Goal: Task Accomplishment & Management: Use online tool/utility

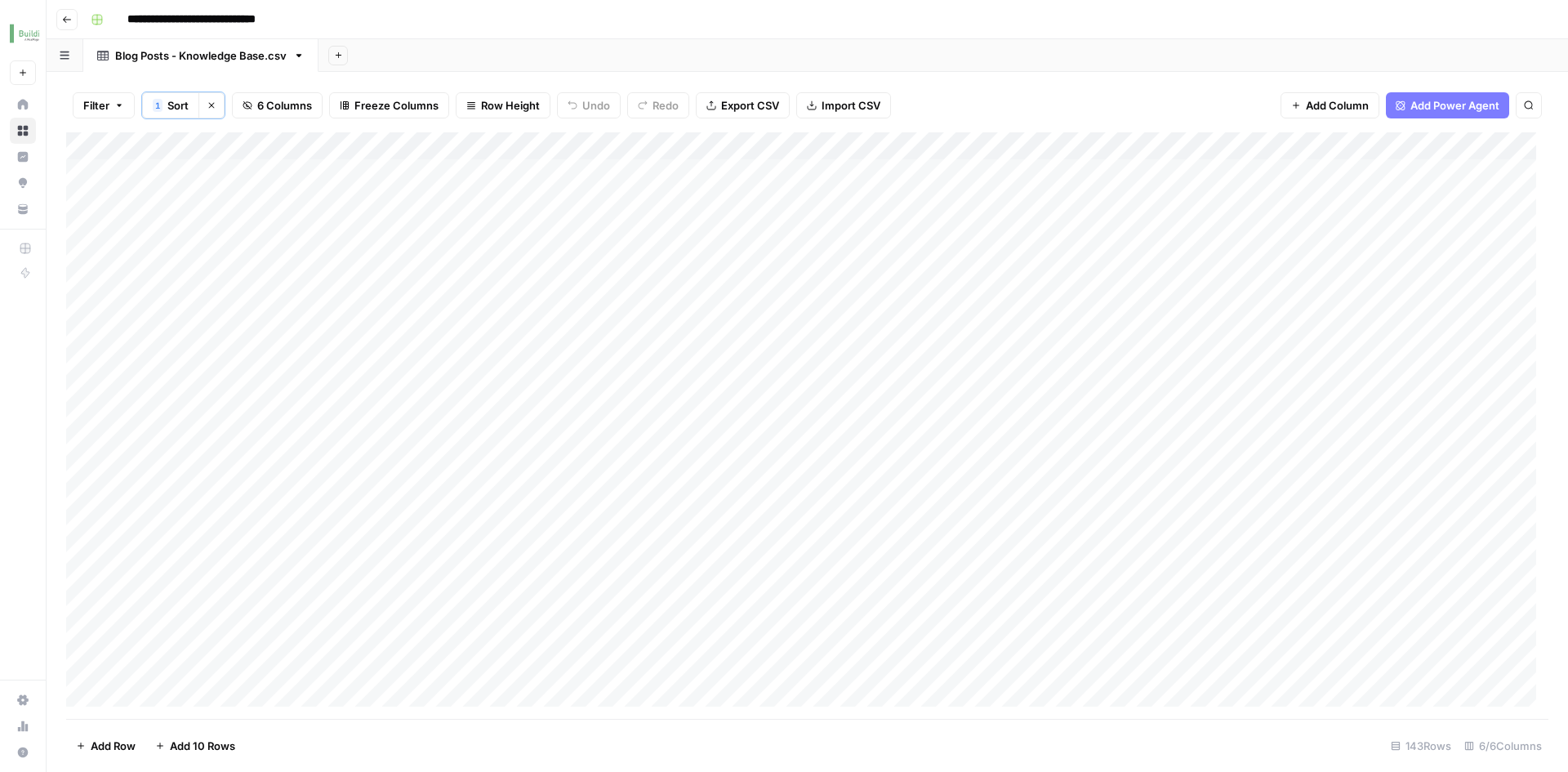
click at [68, 21] on icon "button" at bounding box center [66, 19] width 9 height 9
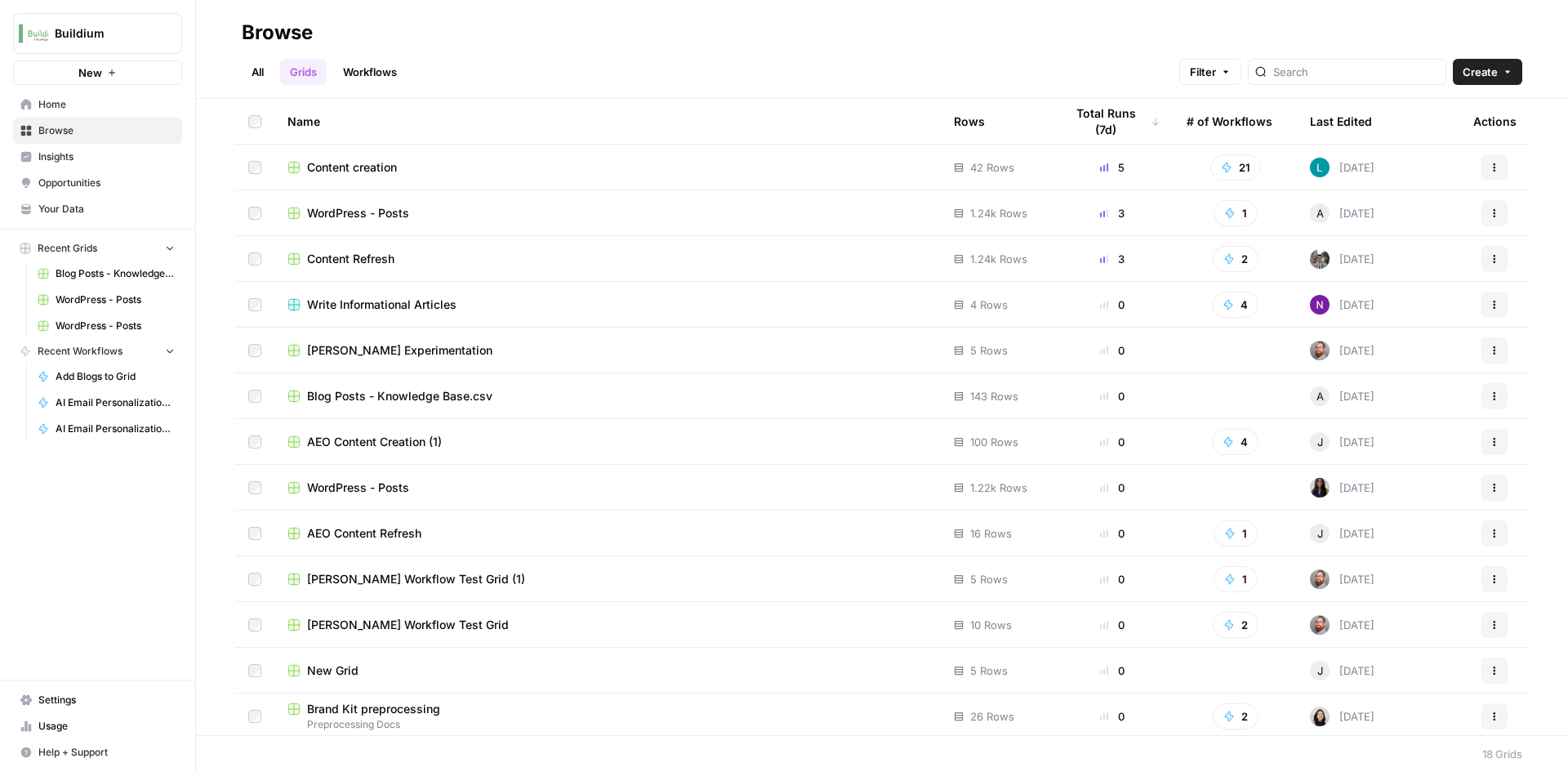
click at [61, 105] on span "Home" at bounding box center [107, 104] width 136 height 14
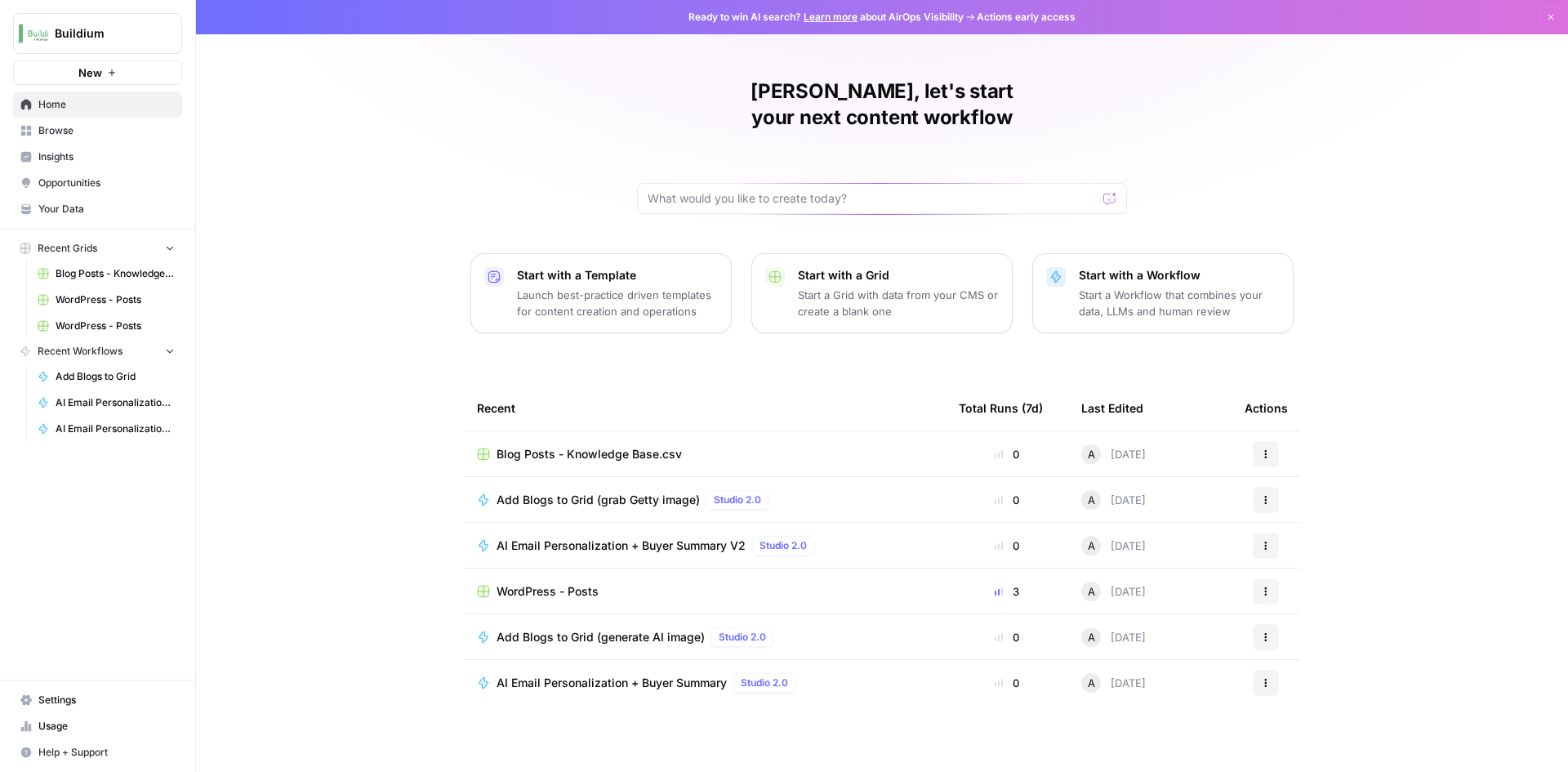
click at [64, 130] on span "Browse" at bounding box center [107, 130] width 136 height 14
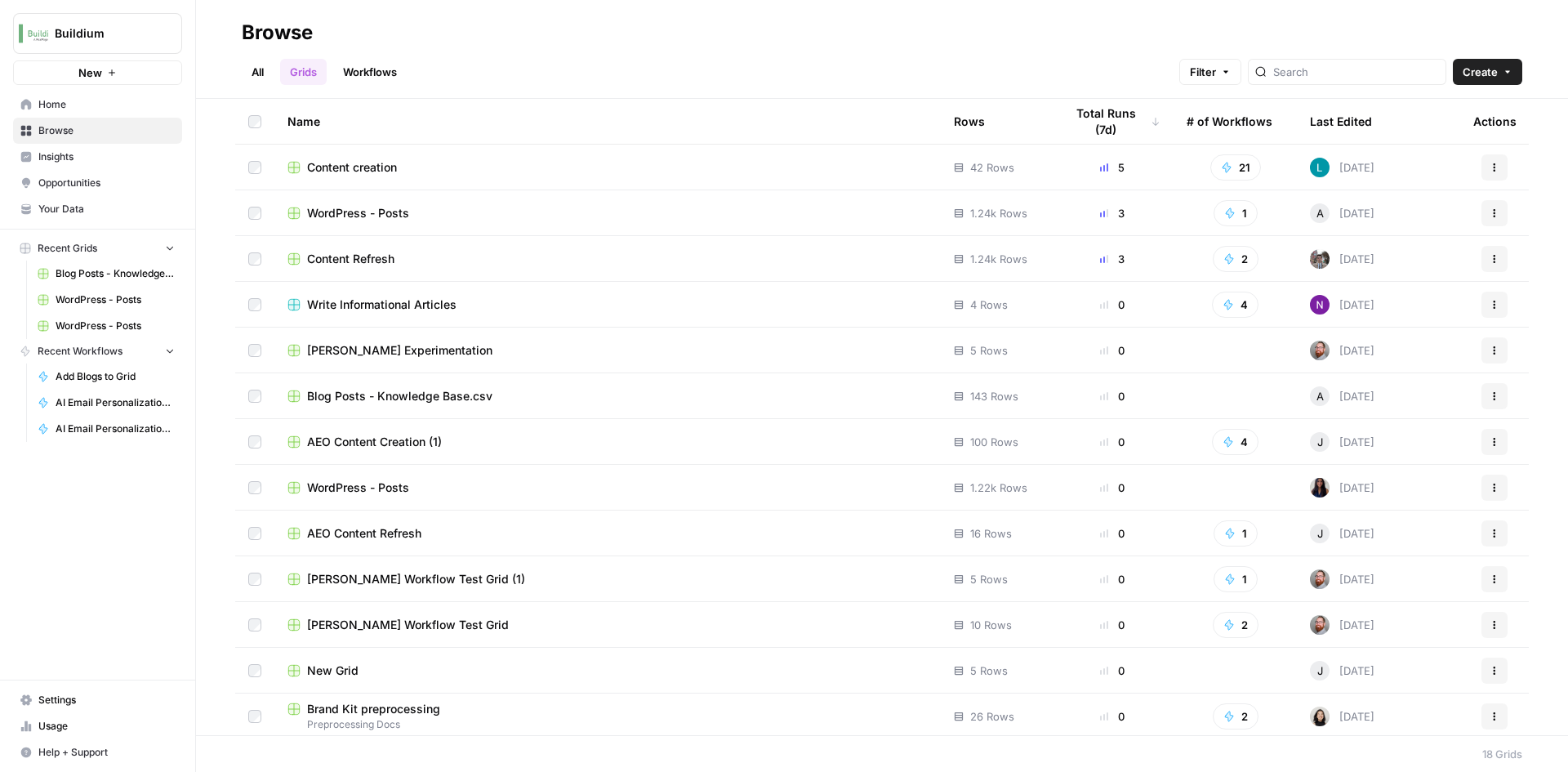
click at [373, 72] on link "Workflows" at bounding box center [370, 72] width 73 height 26
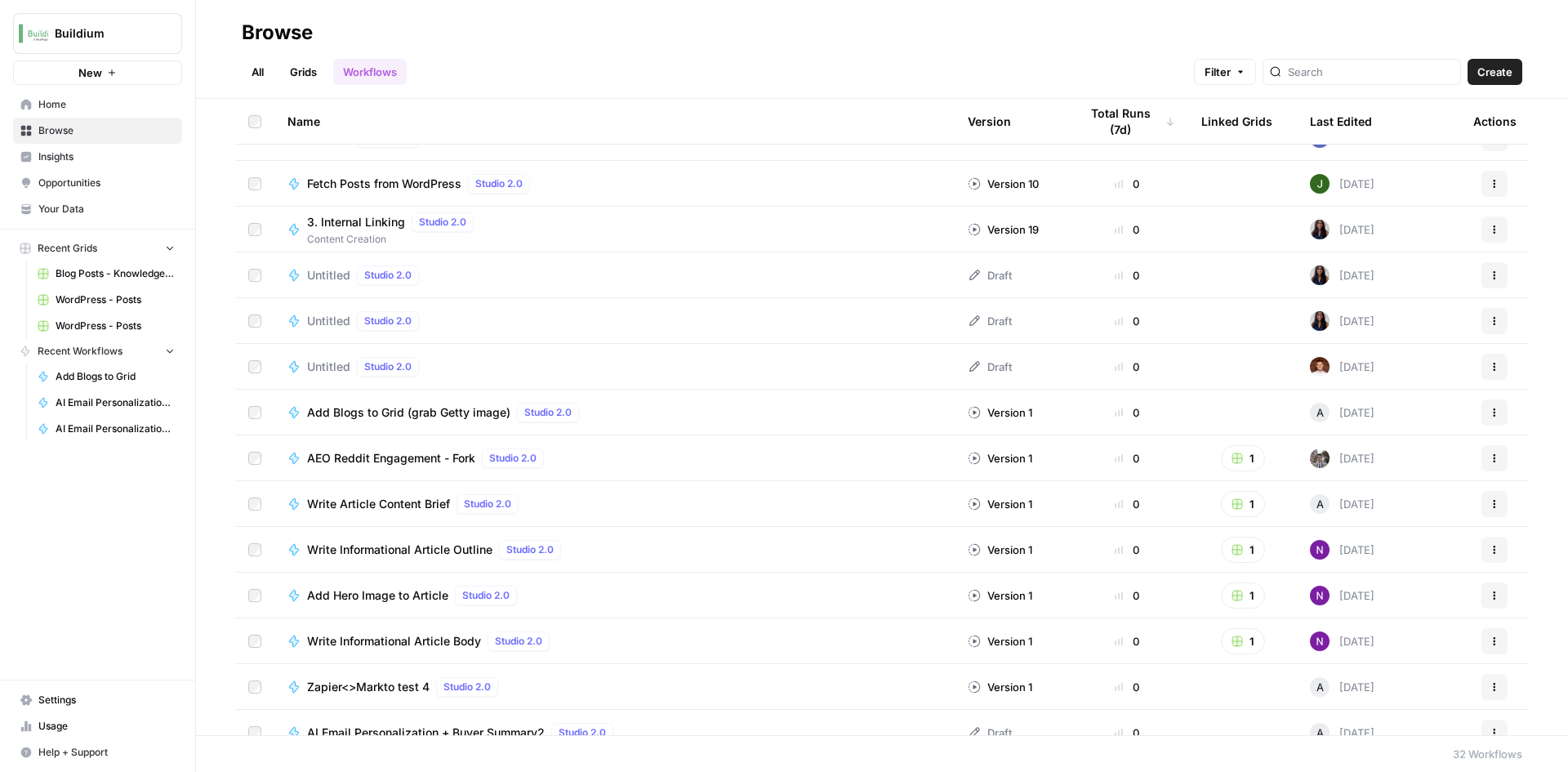
scroll to position [873, 0]
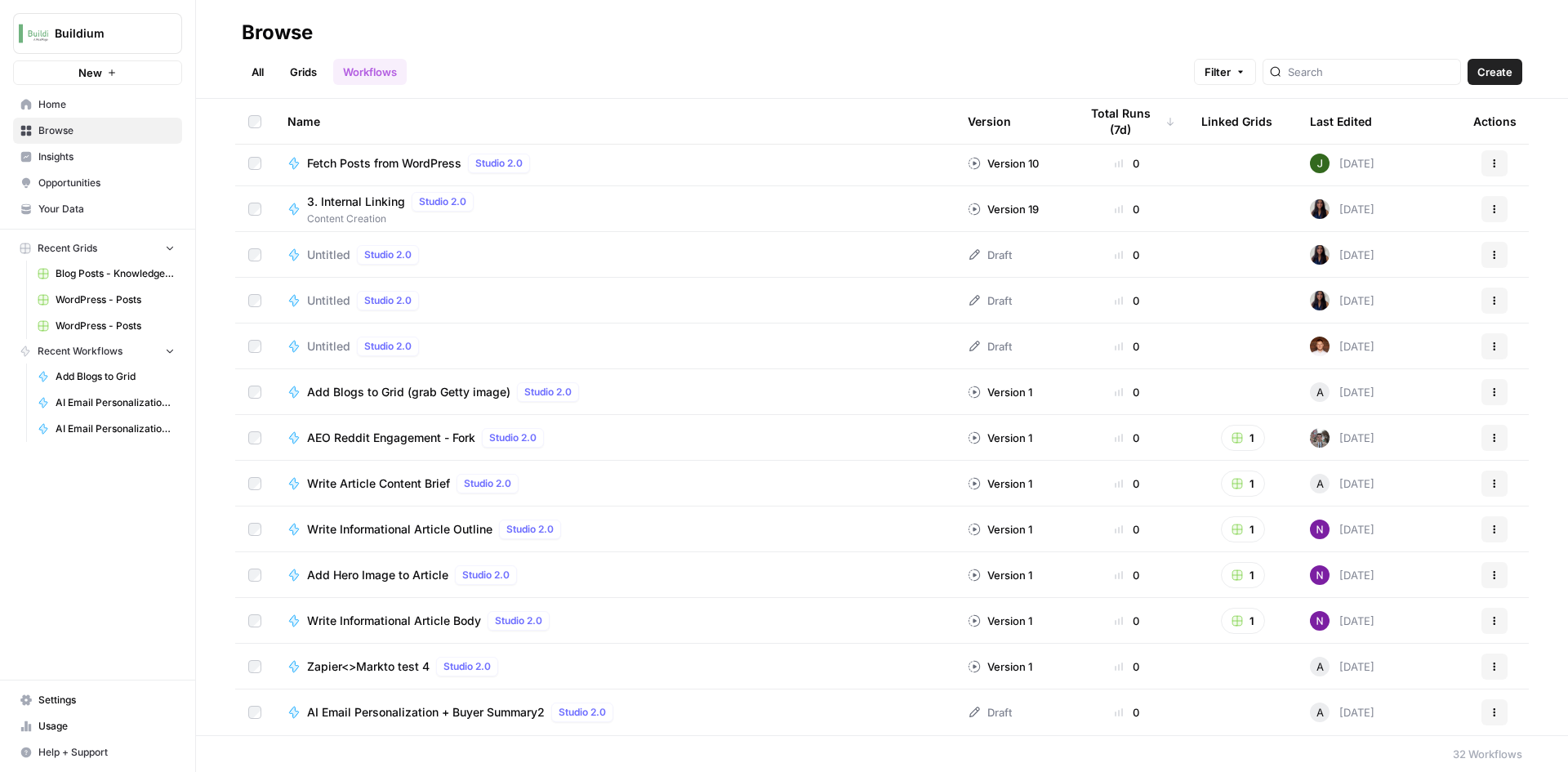
click at [410, 715] on span "AI Email Personalization + Buyer Summary2" at bounding box center [425, 712] width 238 height 16
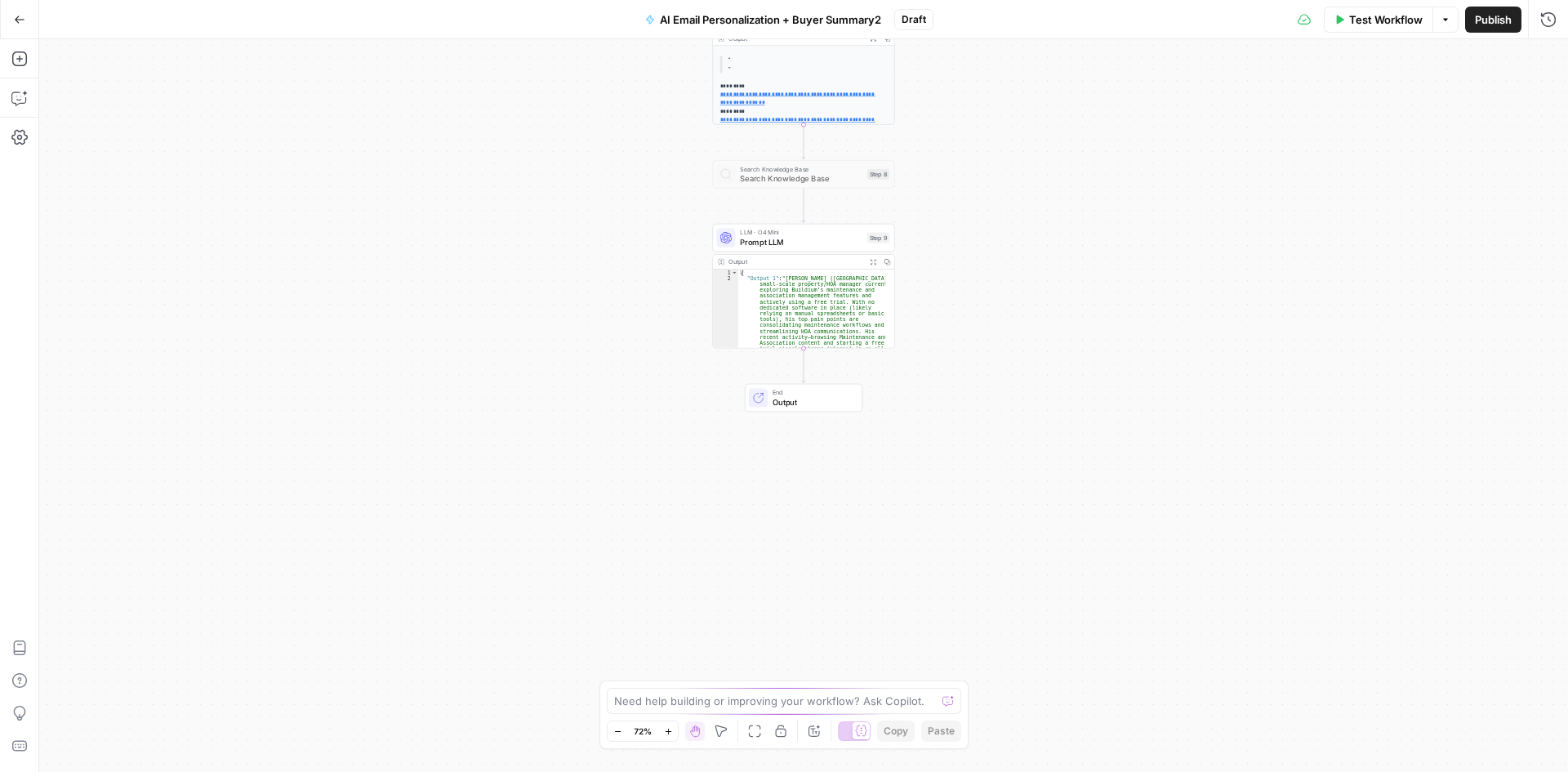
click at [20, 72] on div "Add Steps Copilot Settings AirOps Academy Help Give Feedback Shortcuts" at bounding box center [20, 406] width 39 height 733
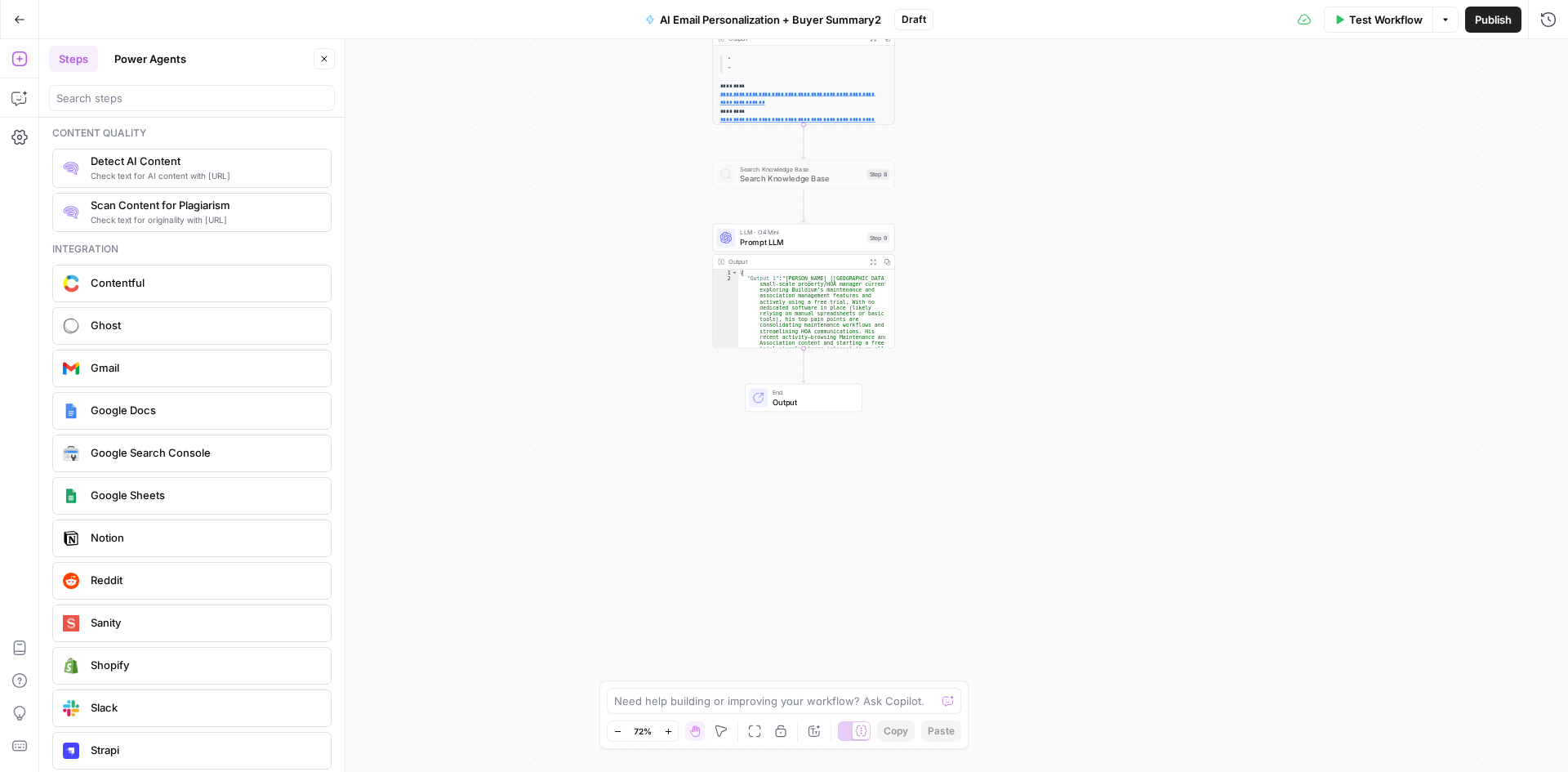
scroll to position [2993, 0]
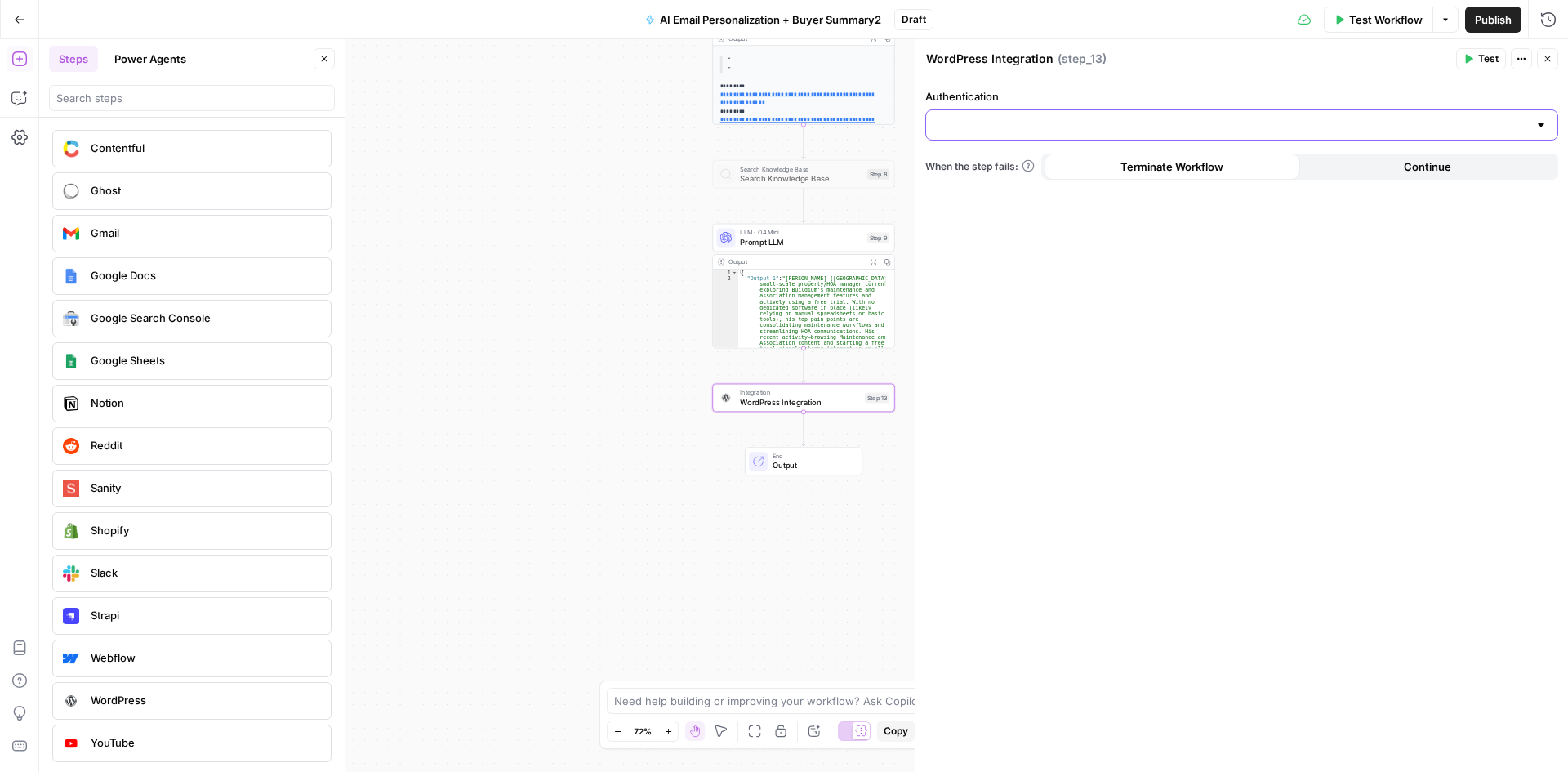
click at [1045, 117] on input "Authentication" at bounding box center [1231, 124] width 592 height 16
click at [1006, 170] on span "WordPress 1" at bounding box center [1238, 165] width 598 height 16
type input "WordPress 1"
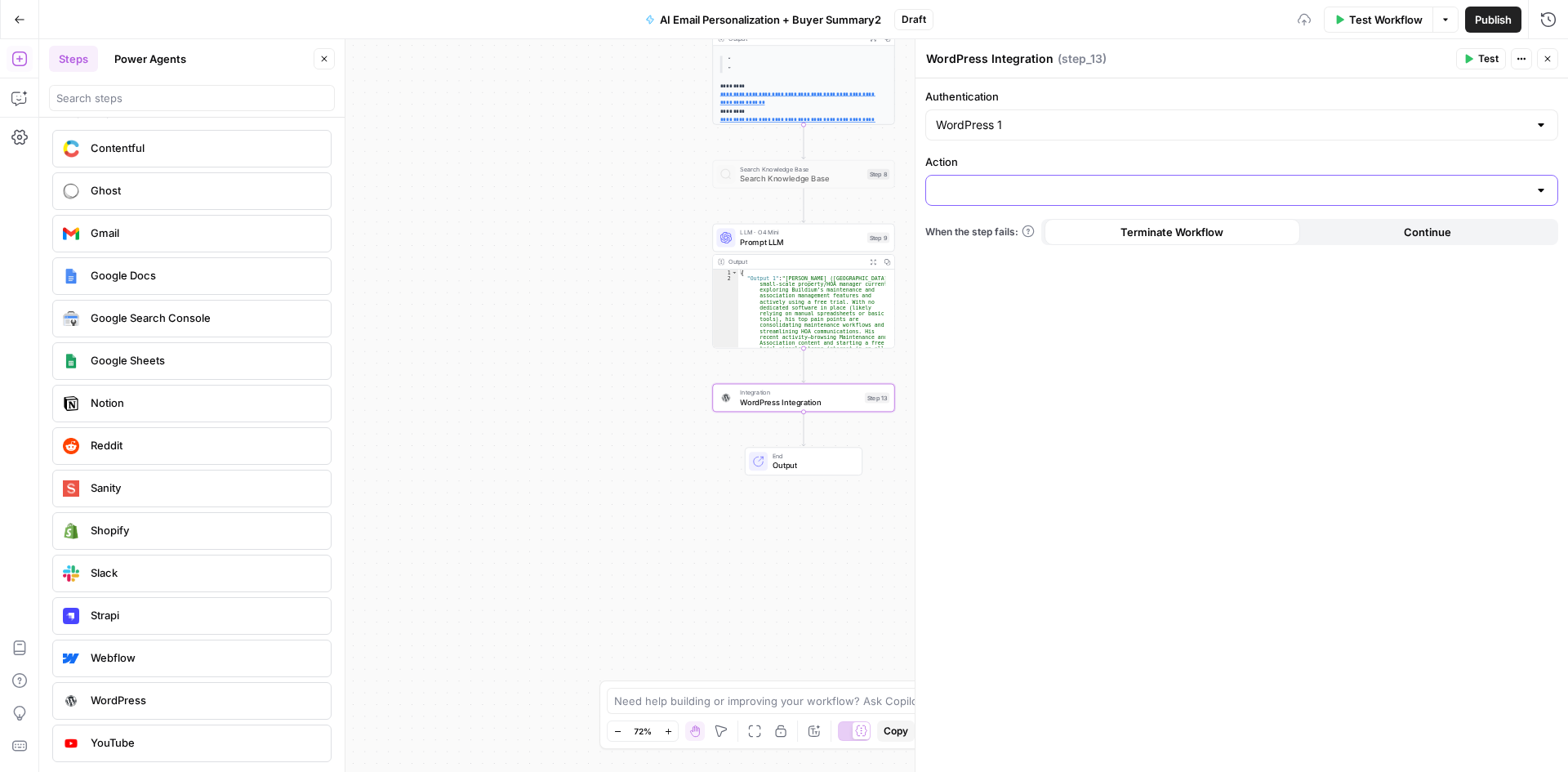
click at [1115, 191] on input "Action" at bounding box center [1231, 190] width 592 height 16
click at [989, 234] on span "Create Post" at bounding box center [1238, 231] width 598 height 16
type input "Create Post"
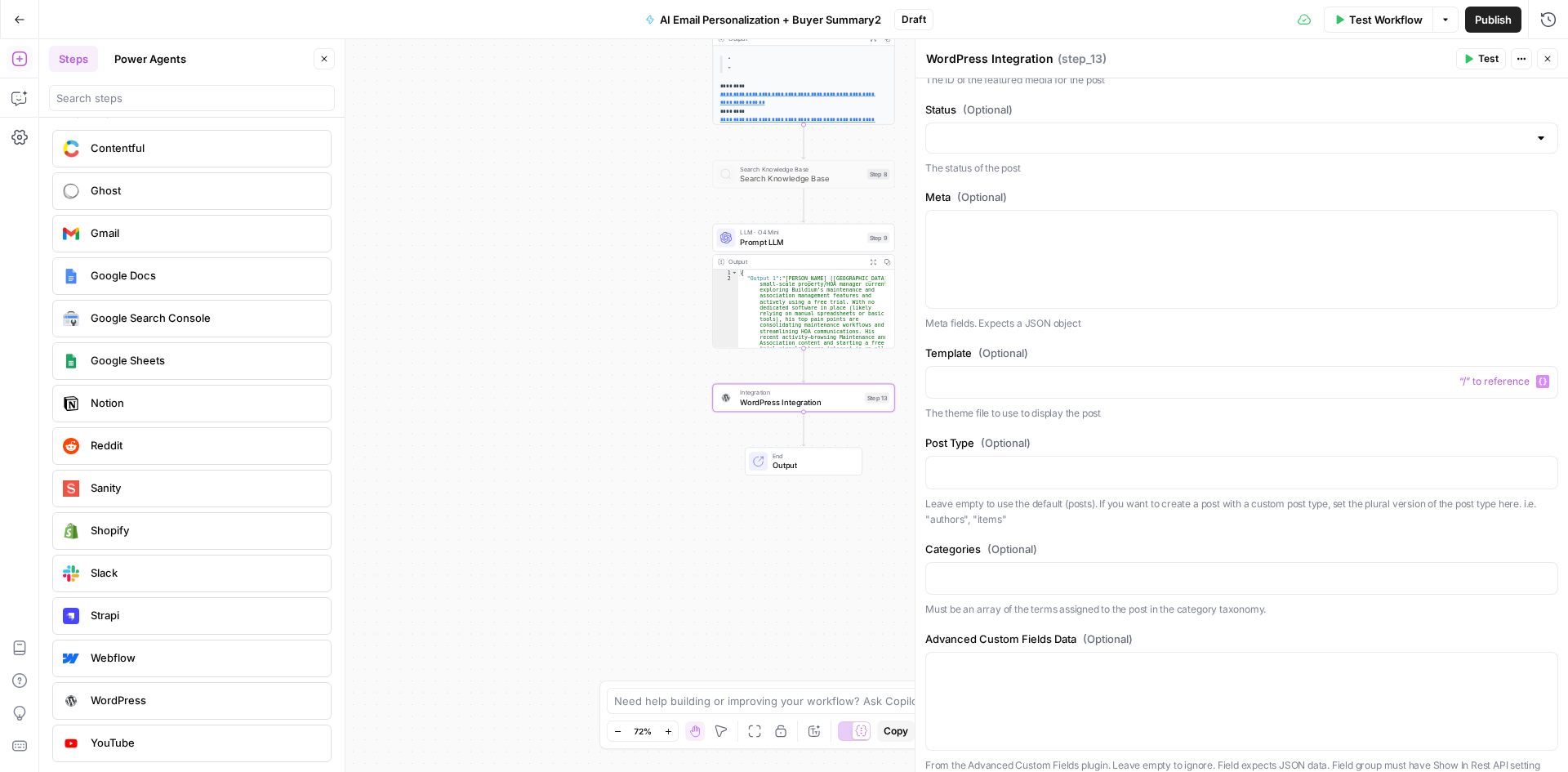
scroll to position [980, 0]
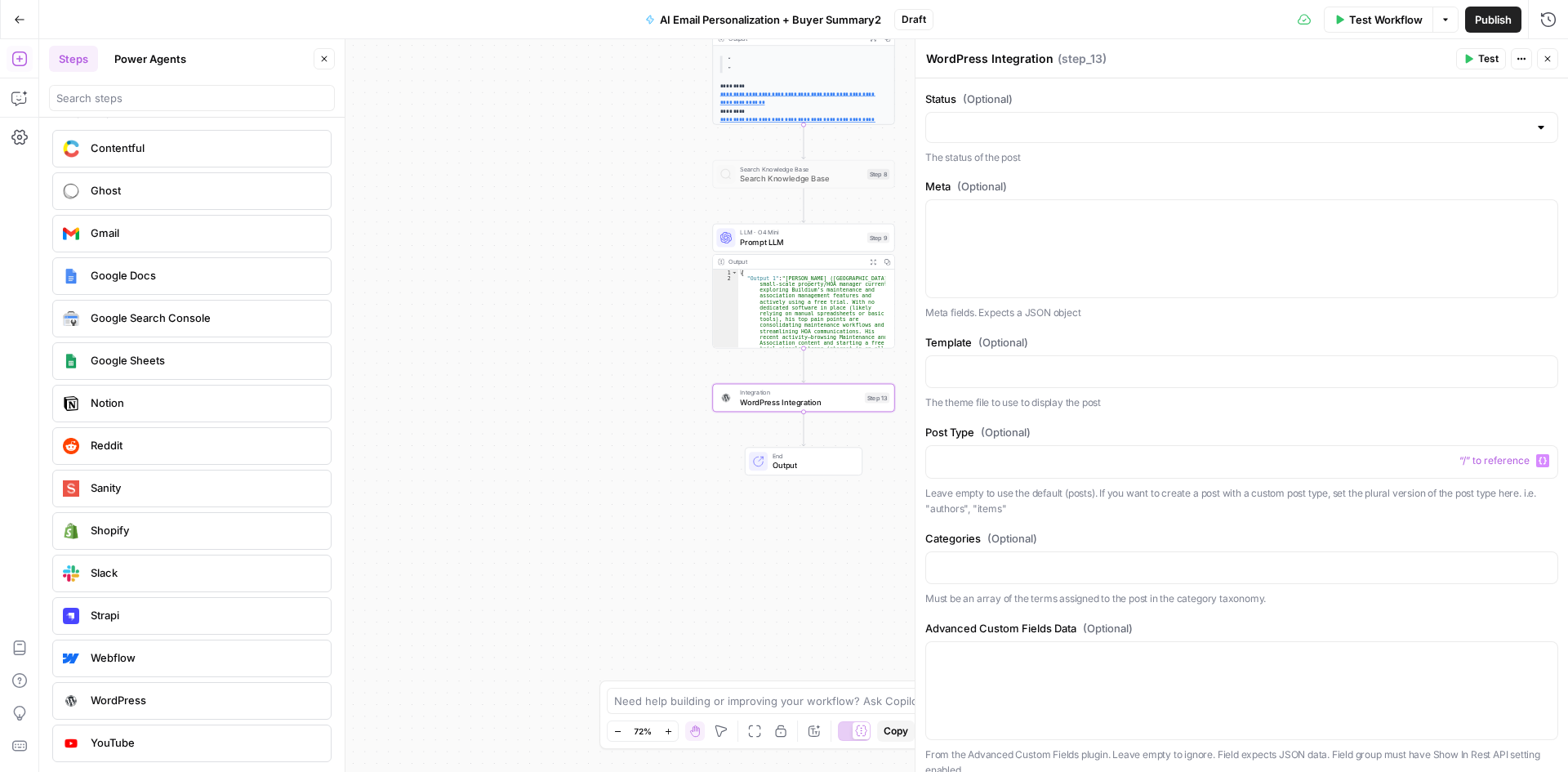
drag, startPoint x: 1058, startPoint y: 475, endPoint x: 1038, endPoint y: 535, distance: 63.2
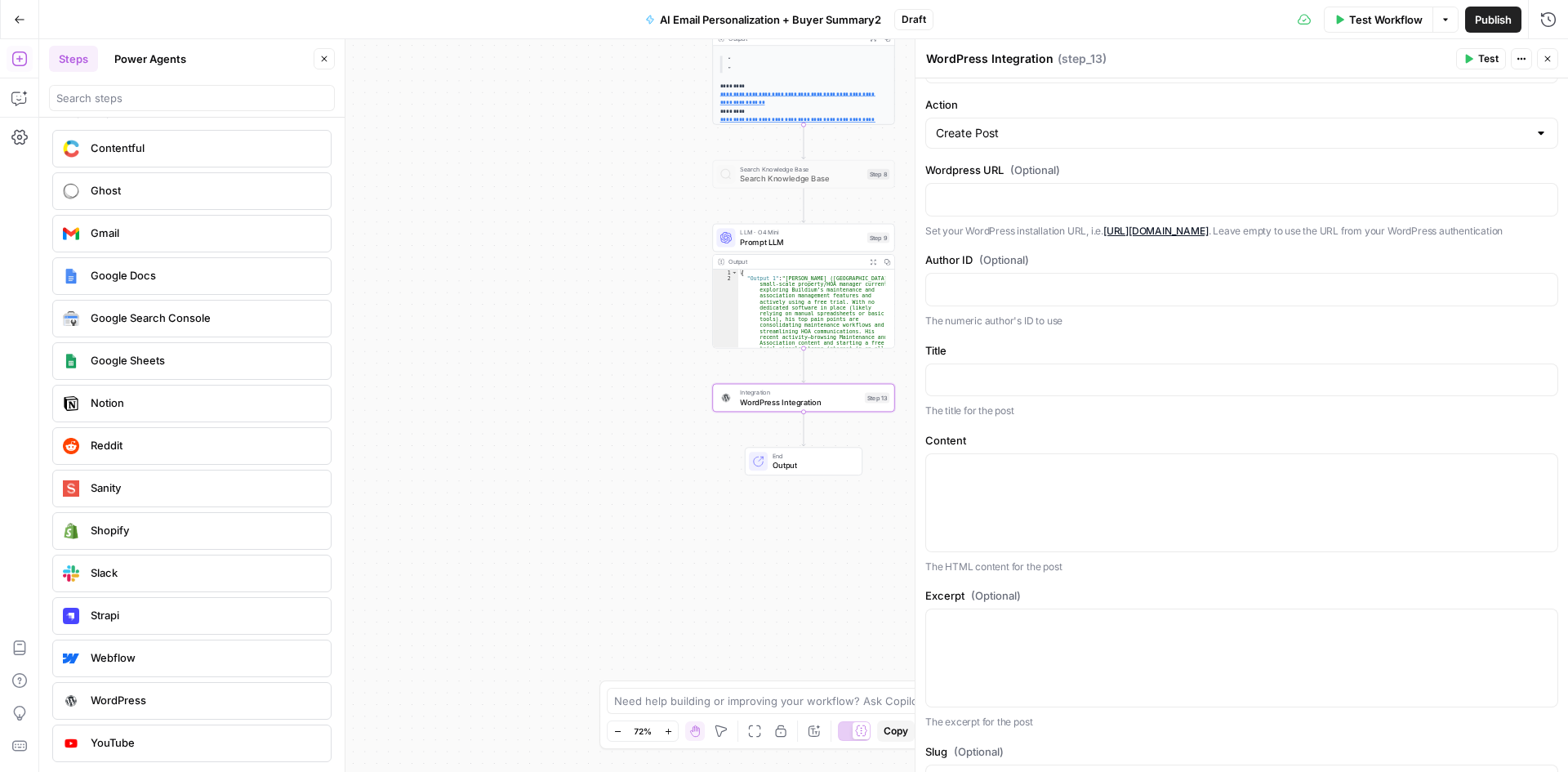
scroll to position [0, 0]
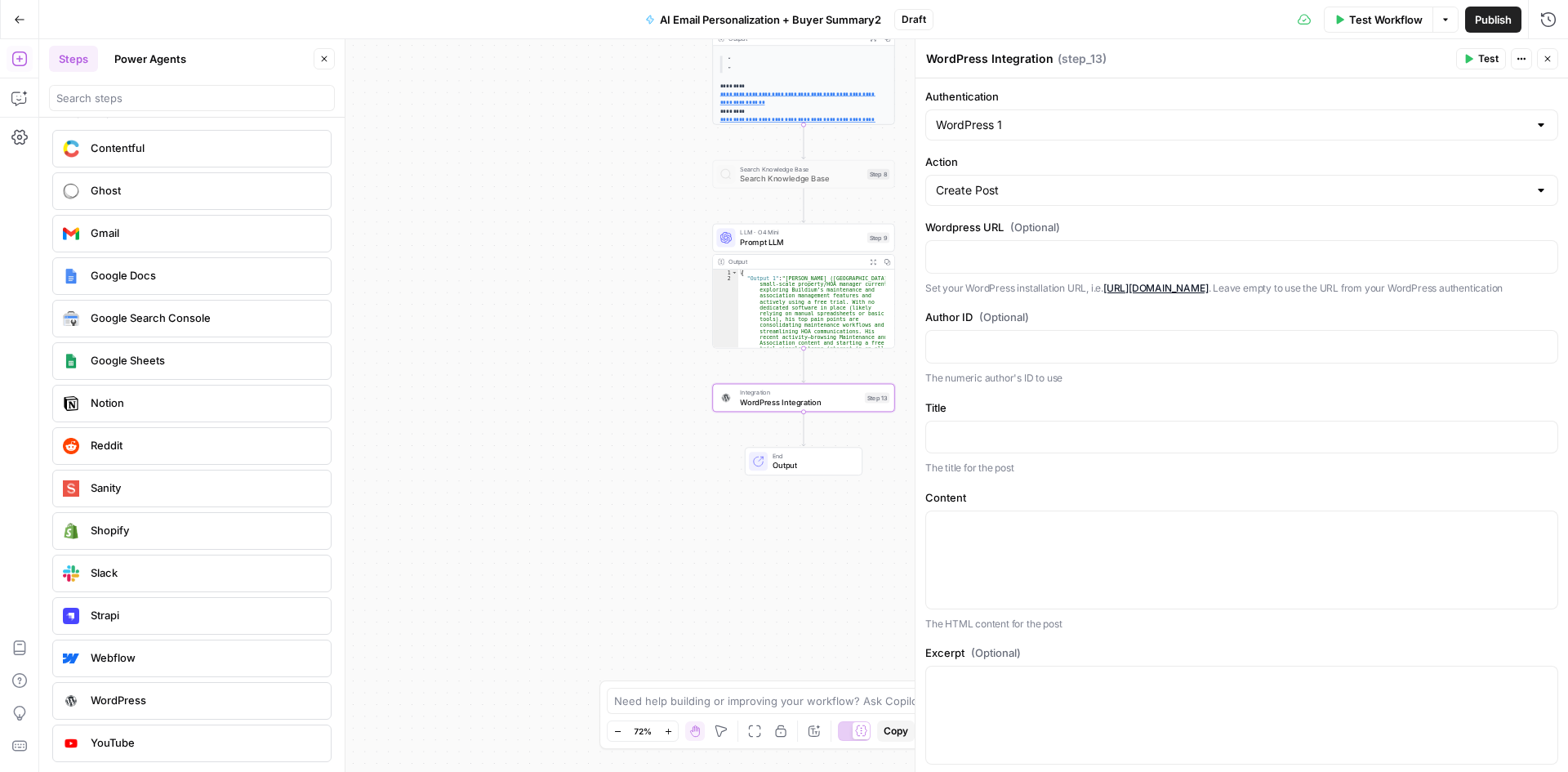
click at [1550, 55] on icon "button" at bounding box center [1547, 58] width 9 height 9
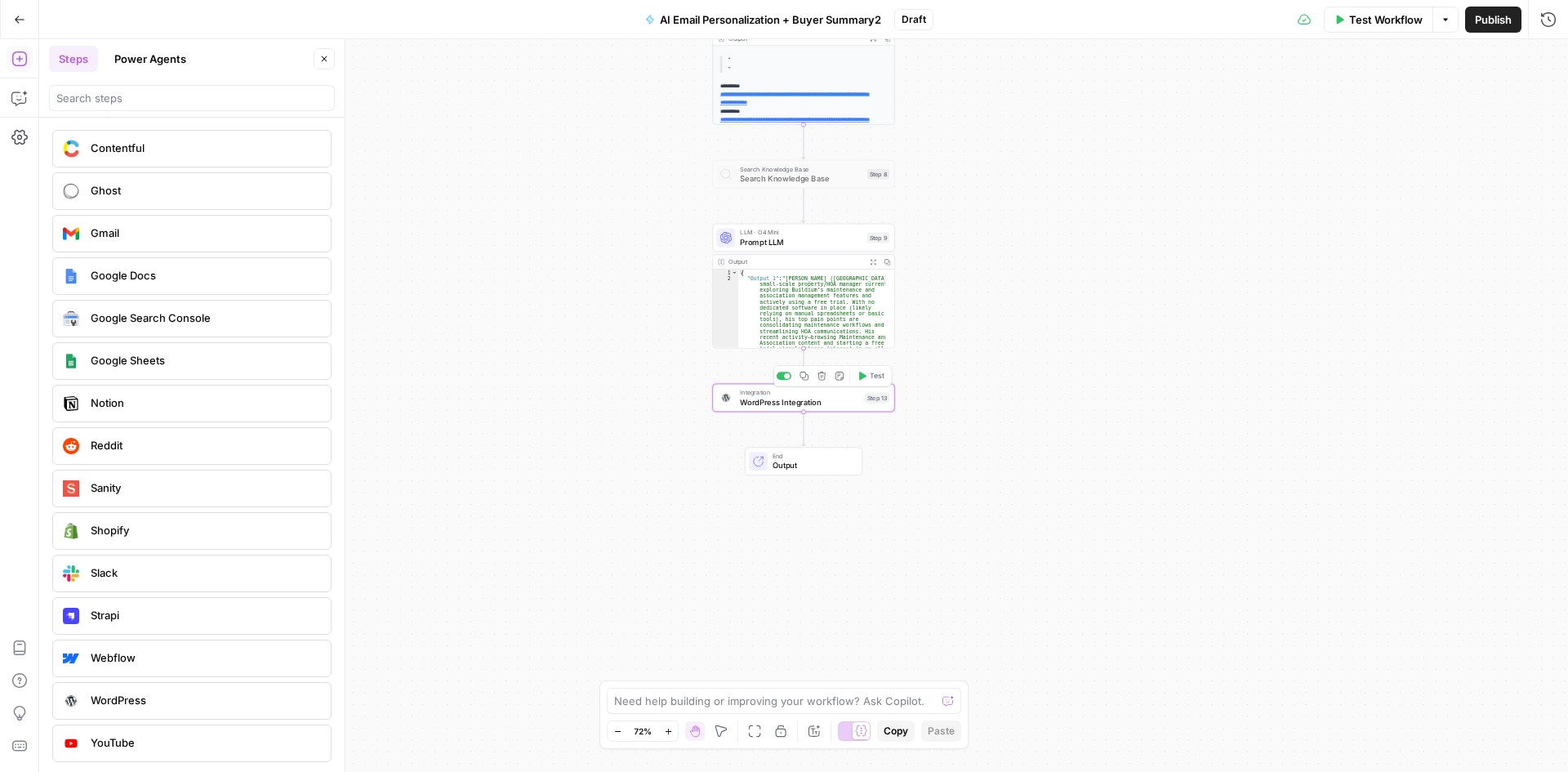
click at [781, 400] on span "WordPress Integration" at bounding box center [799, 401] width 120 height 11
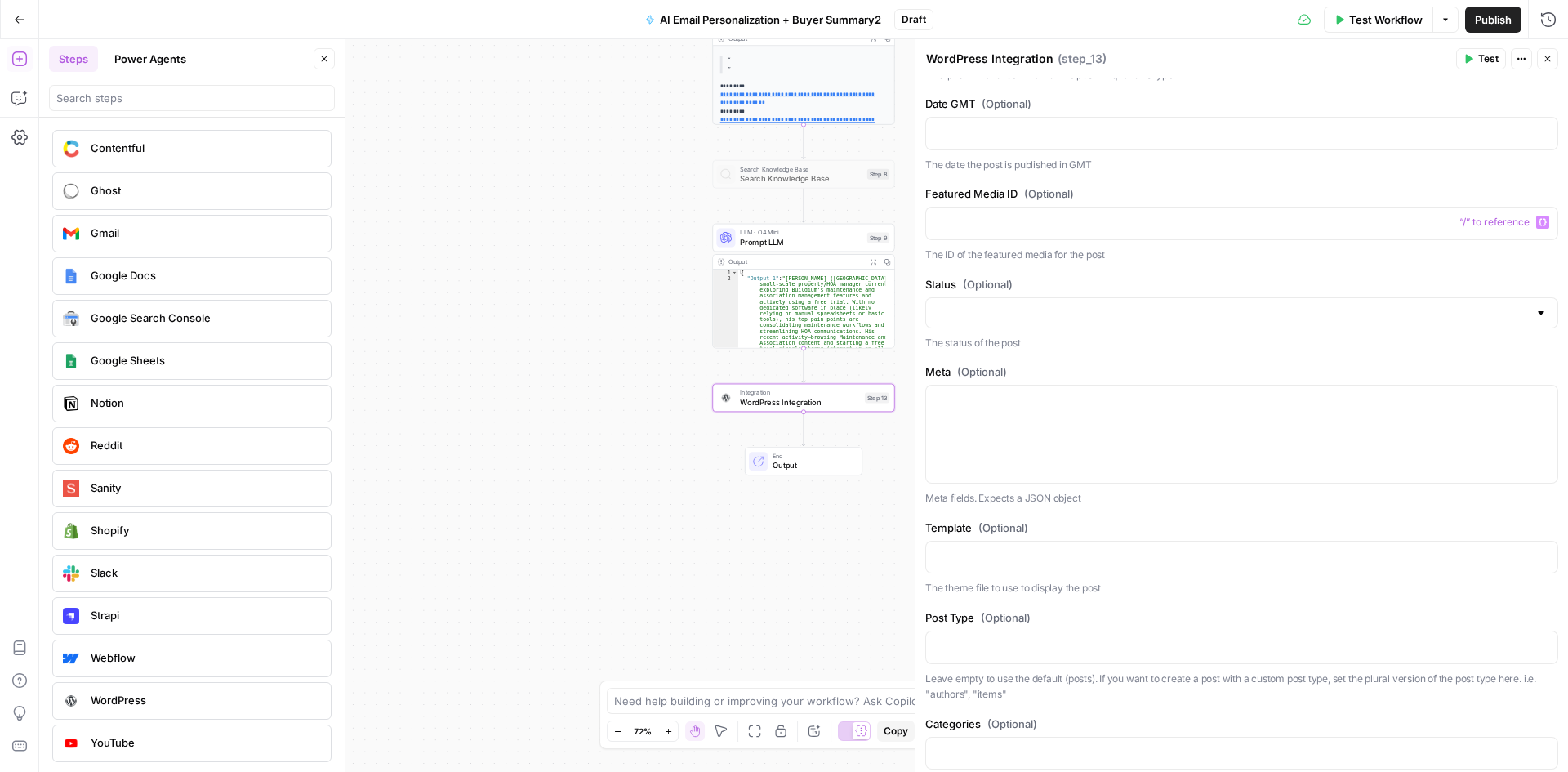
scroll to position [898, 0]
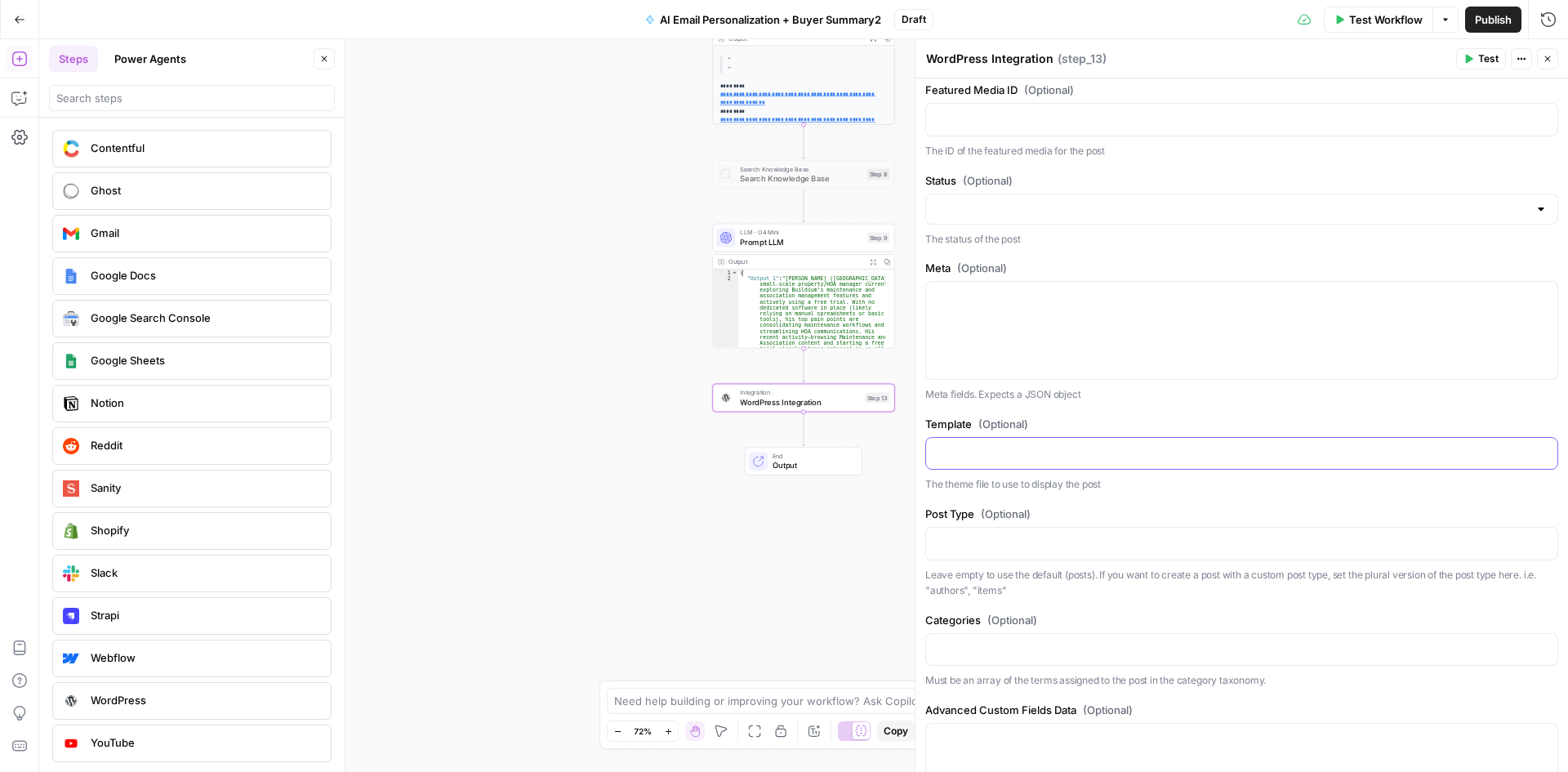
click at [1012, 456] on div at bounding box center [1242, 453] width 631 height 32
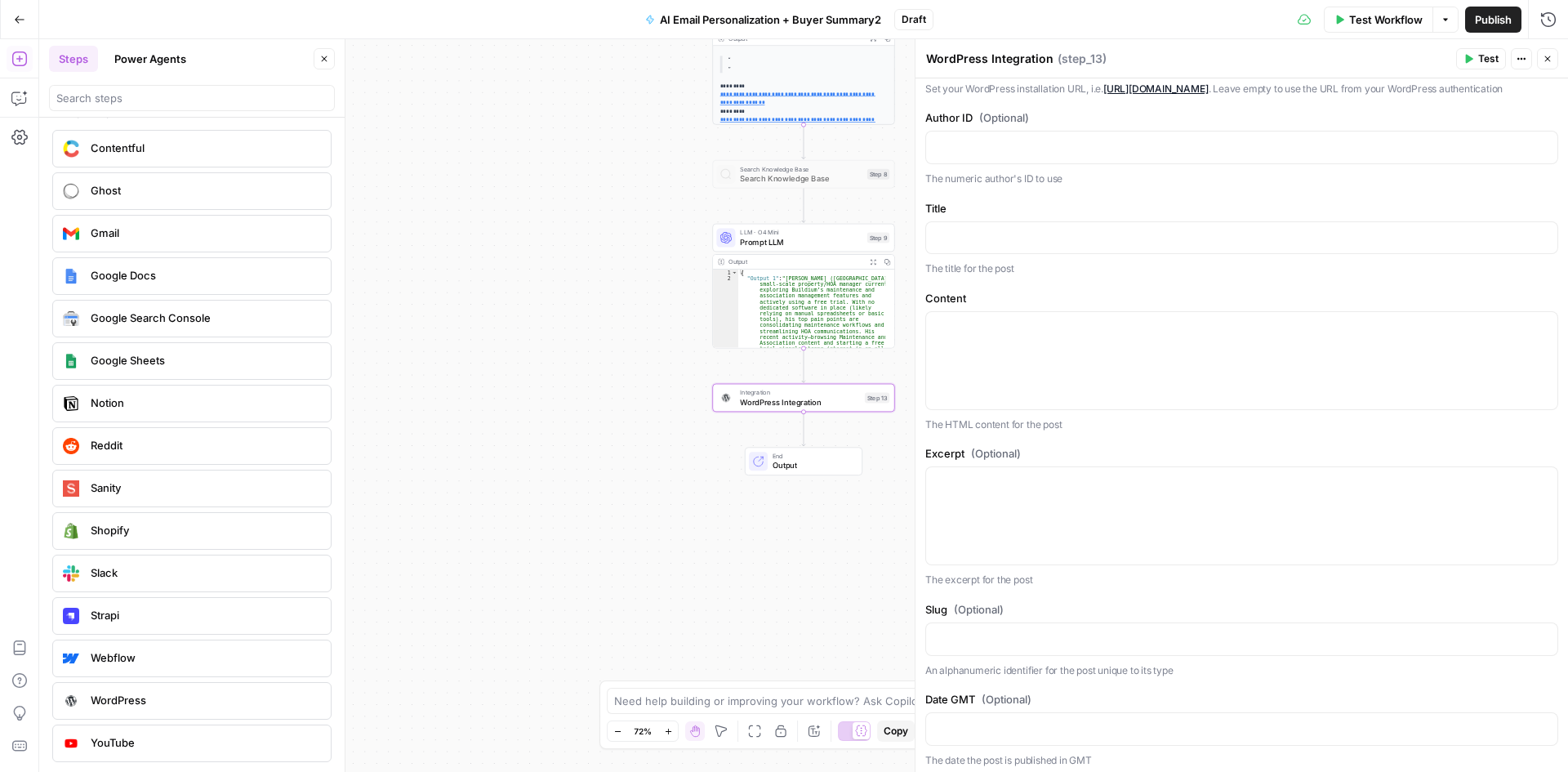
scroll to position [0, 0]
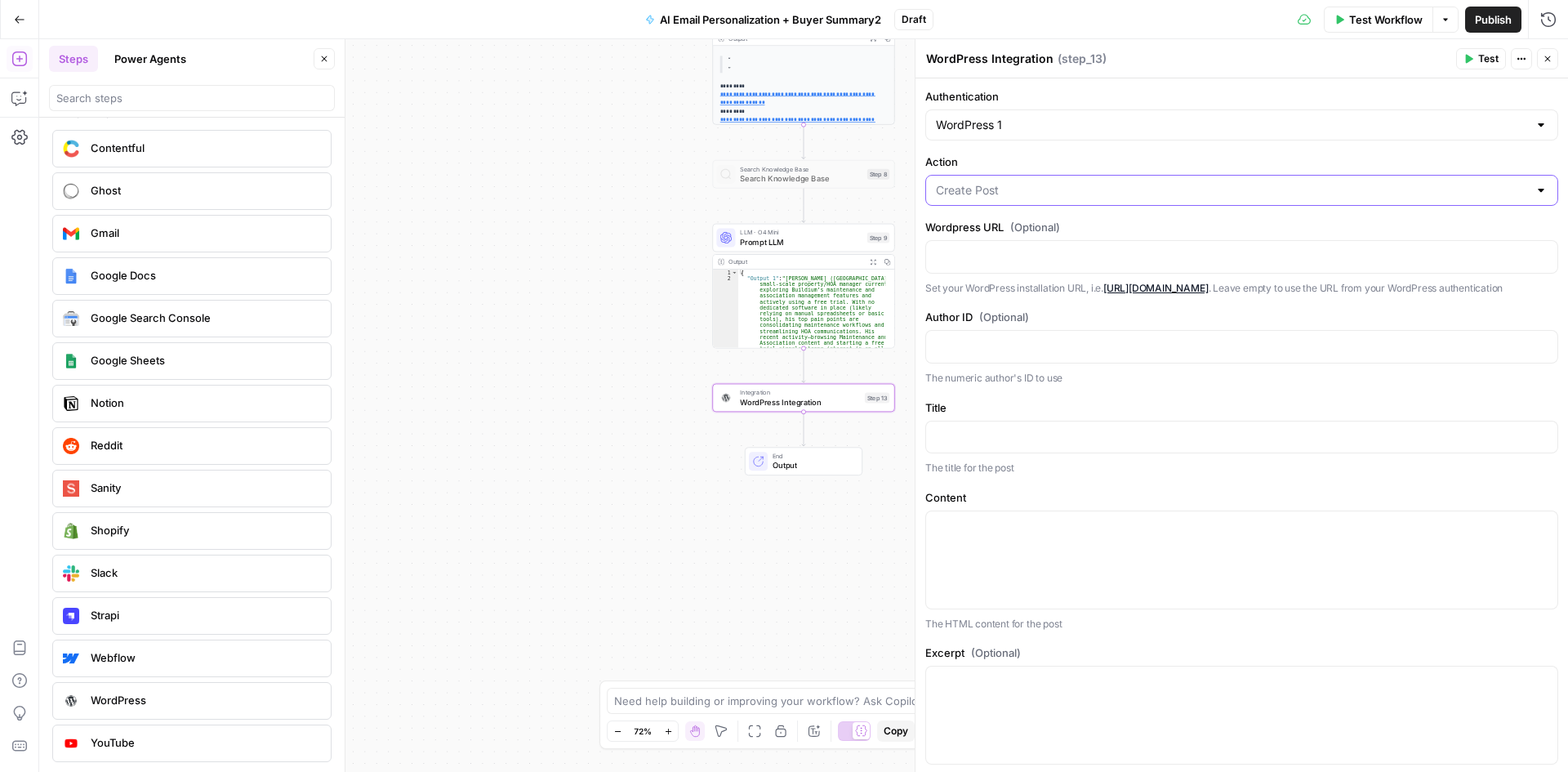
click at [1041, 184] on input "Action" at bounding box center [1231, 190] width 592 height 16
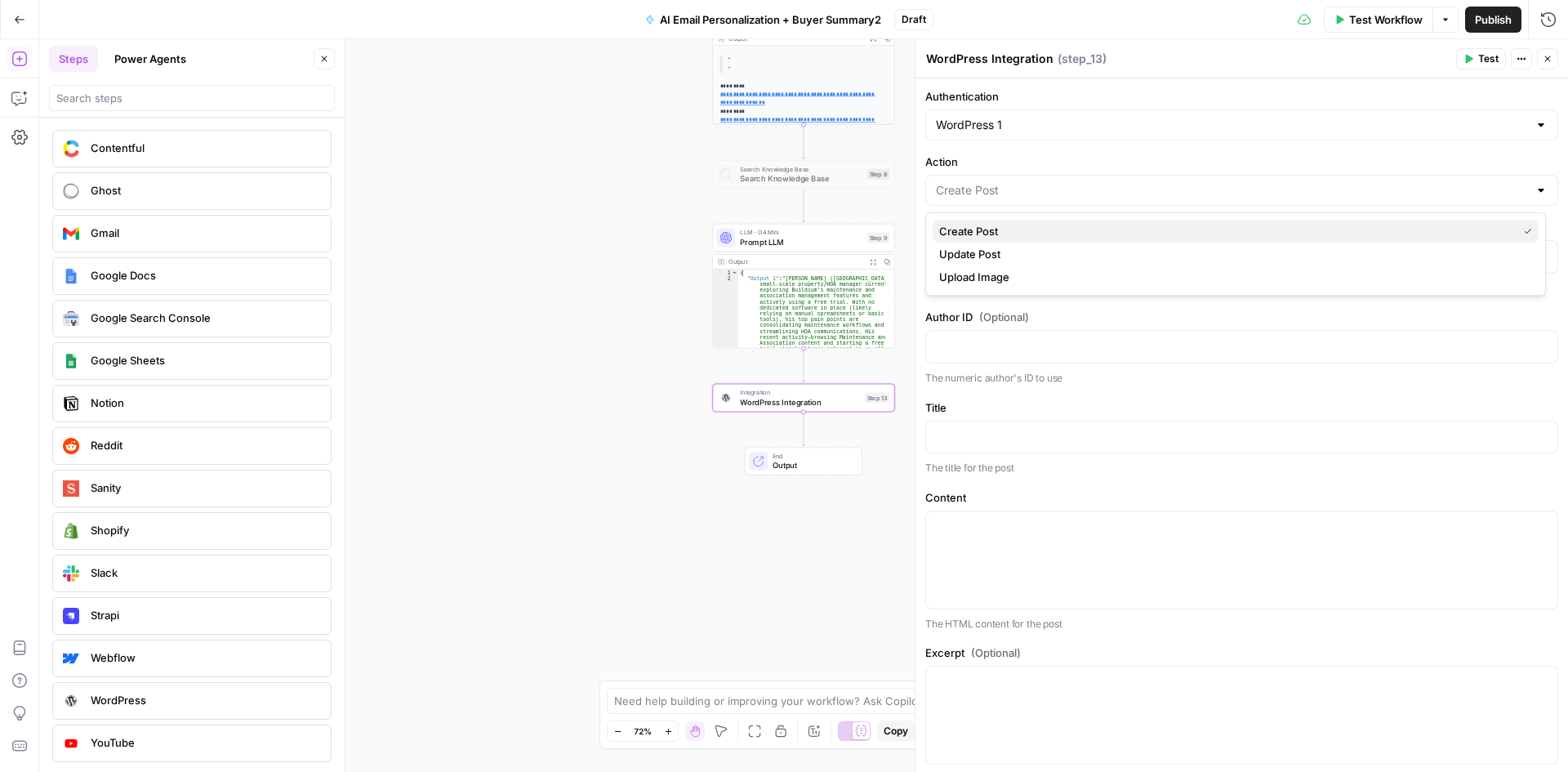
click at [1018, 229] on span "Create Post" at bounding box center [1225, 231] width 572 height 16
type input "Create Post"
